Goal: Find contact information: Find contact information

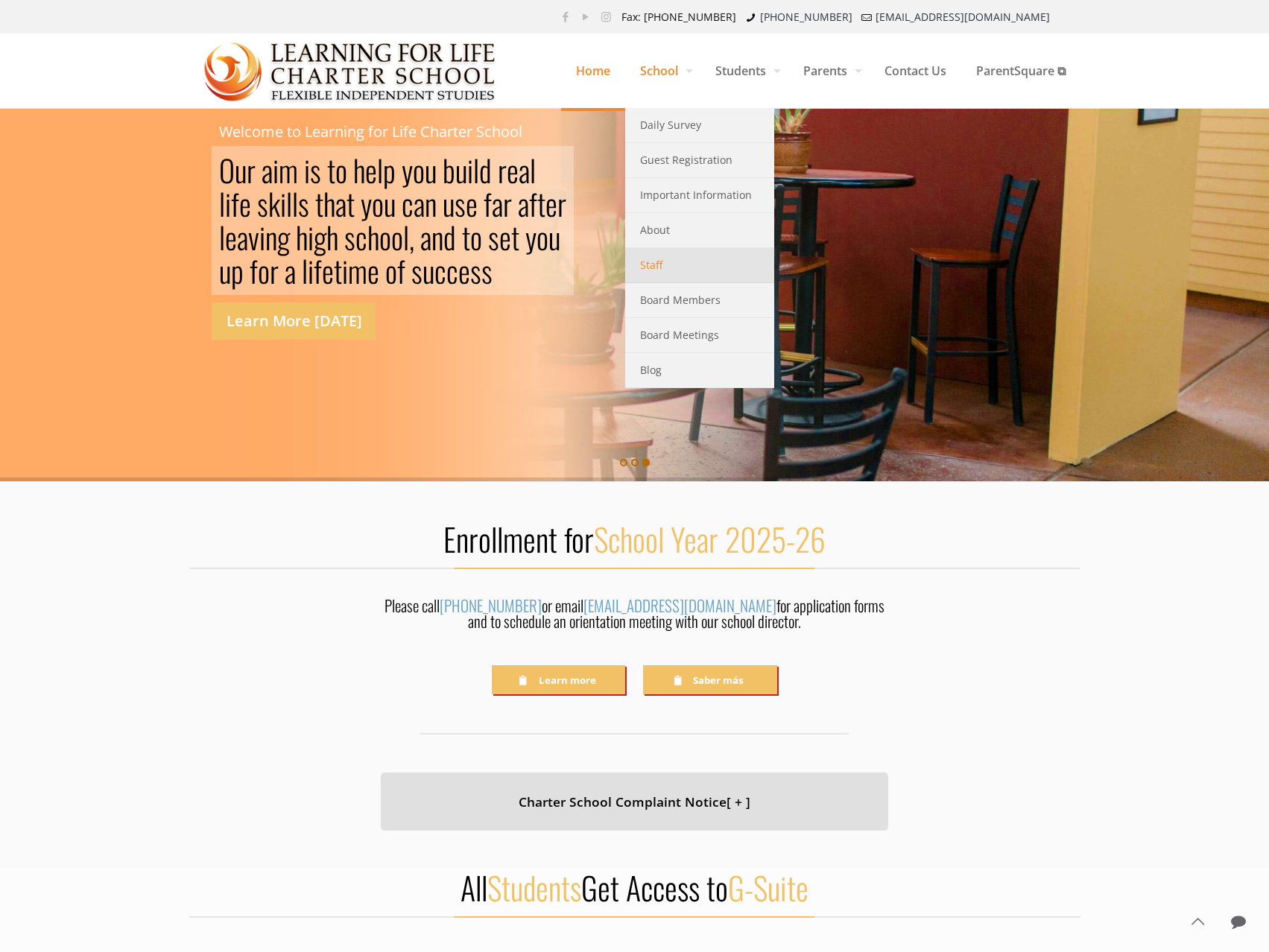
click at [650, 262] on span "Staff" at bounding box center [651, 265] width 22 height 20
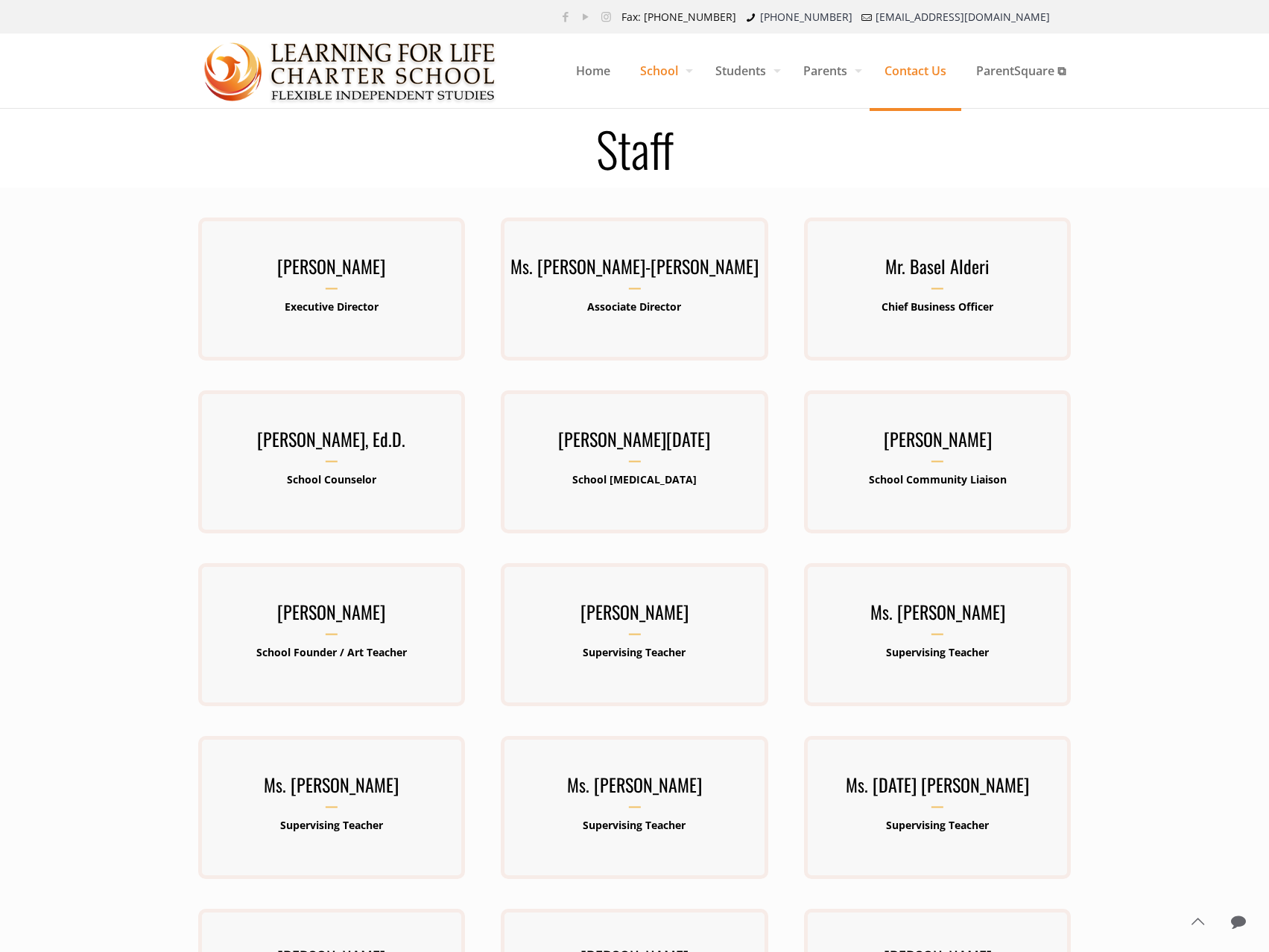
click at [901, 71] on span "Contact Us" at bounding box center [916, 71] width 92 height 45
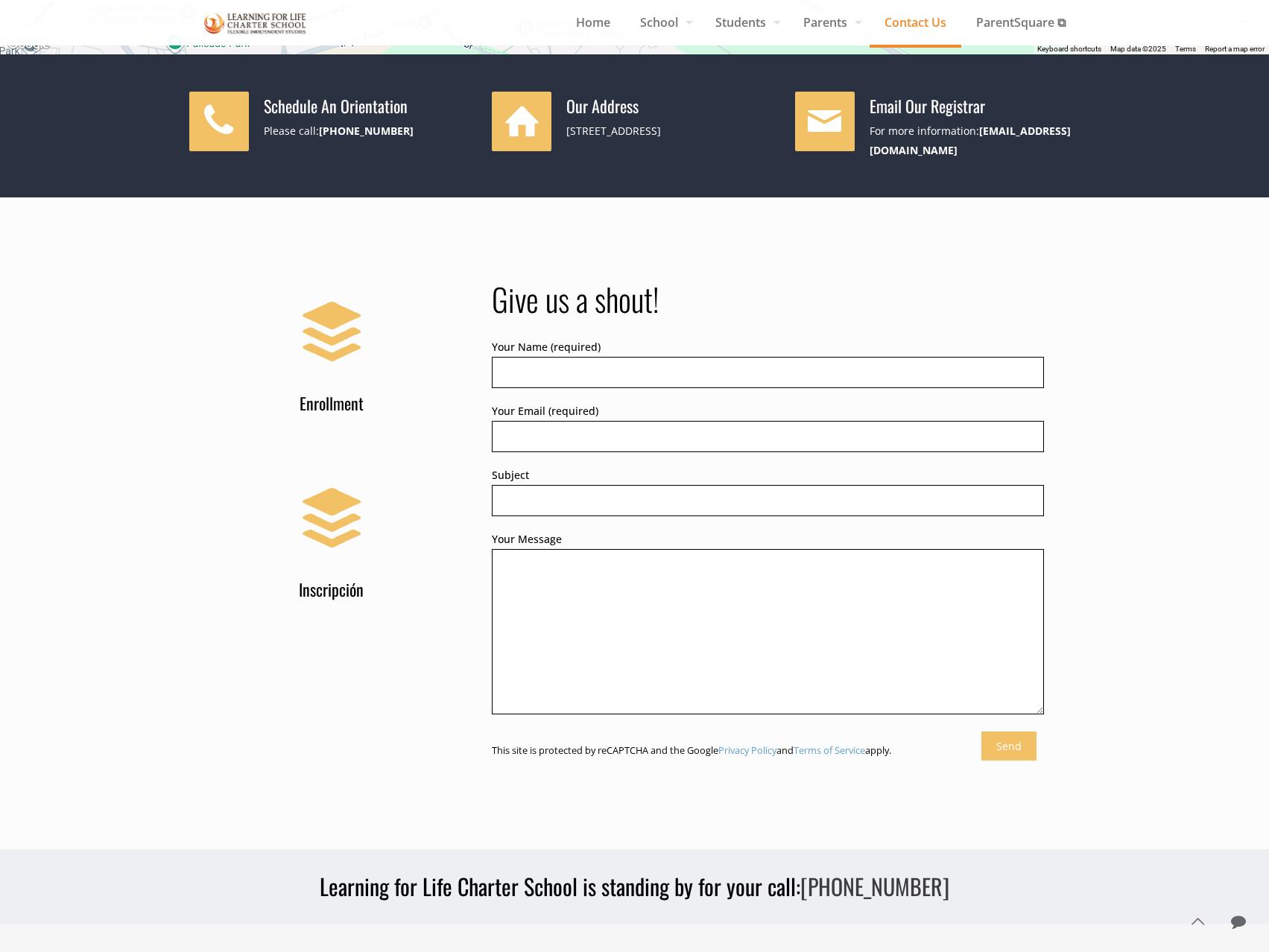
scroll to position [522, 0]
